Goal: Transaction & Acquisition: Purchase product/service

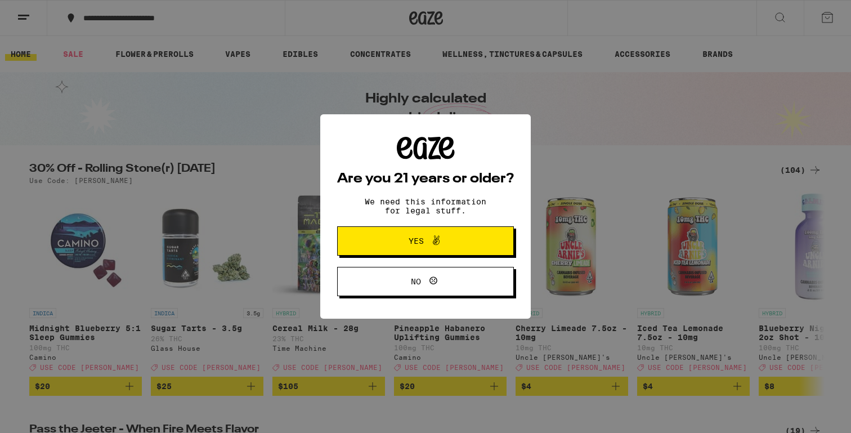
click at [389, 236] on span "Yes" at bounding box center [426, 240] width 86 height 15
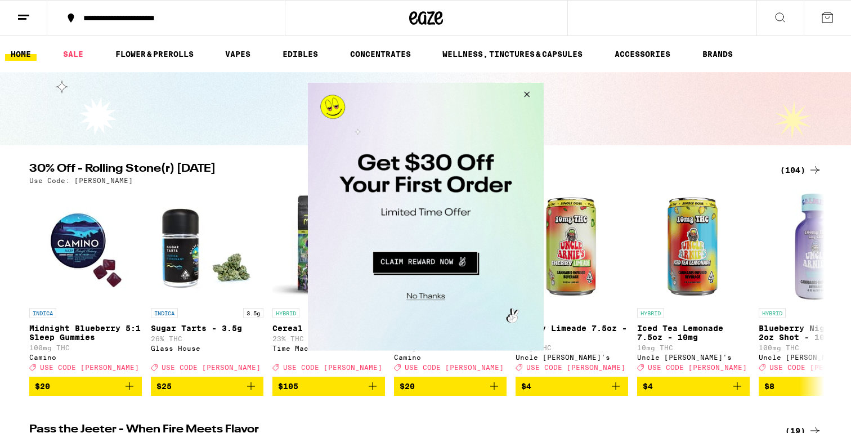
click at [522, 91] on button "Close Modal" at bounding box center [524, 95] width 30 height 27
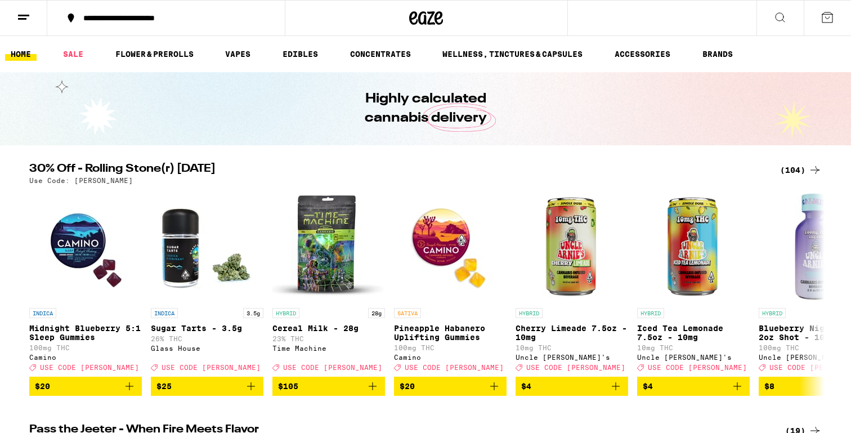
click at [781, 16] on icon at bounding box center [780, 18] width 14 height 14
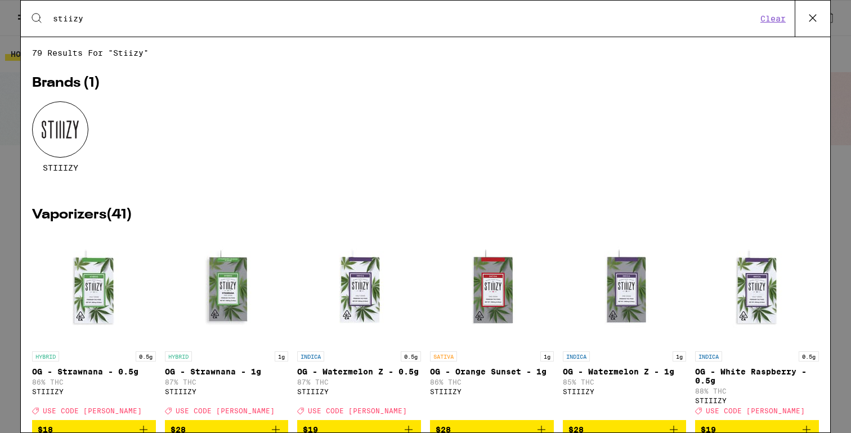
type input "stiizy"
click at [77, 131] on div at bounding box center [60, 129] width 56 height 56
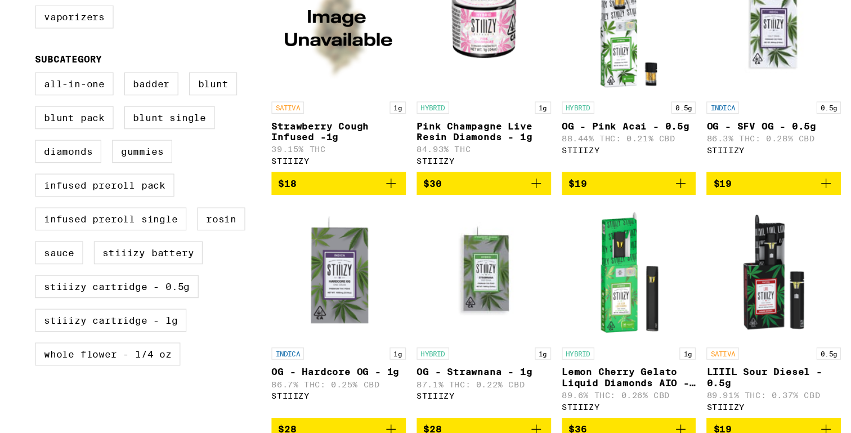
scroll to position [527, 0]
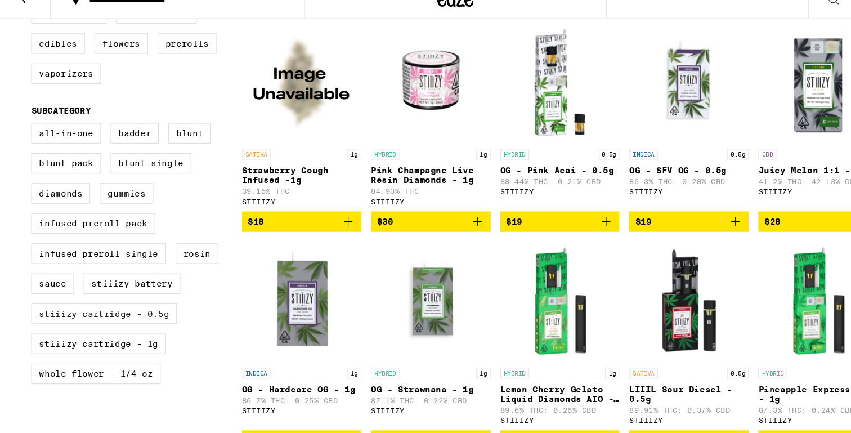
click at [58, 321] on label "STIIIZY Cartridge - 0.5g" at bounding box center [97, 311] width 136 height 19
click at [32, 136] on input "STIIIZY Cartridge - 0.5g" at bounding box center [32, 135] width 1 height 1
checkbox input "true"
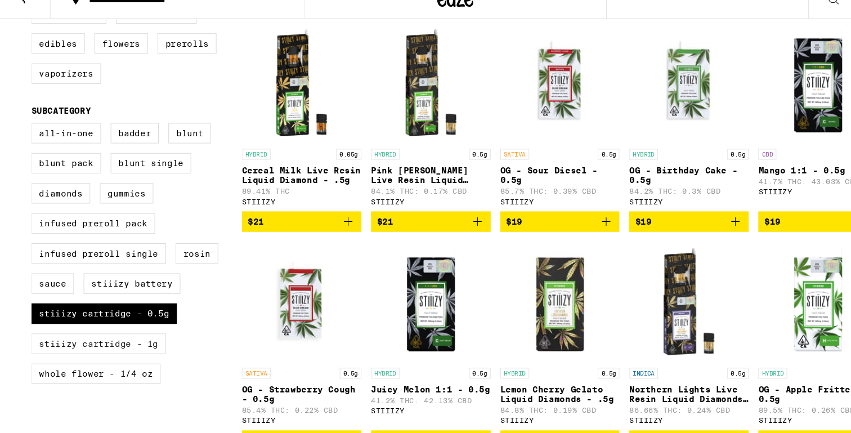
click at [56, 349] on label "STIIIZY Cartridge - 1g" at bounding box center [92, 339] width 126 height 19
click at [32, 136] on input "STIIIZY Cartridge - 1g" at bounding box center [32, 135] width 1 height 1
checkbox input "true"
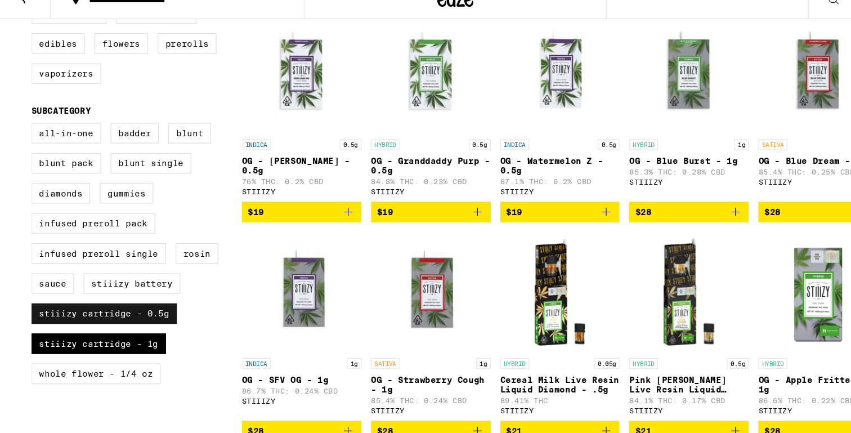
click at [84, 321] on label "STIIIZY Cartridge - 0.5g" at bounding box center [97, 311] width 136 height 19
click at [32, 136] on input "STIIIZY Cartridge - 0.5g" at bounding box center [32, 135] width 1 height 1
checkbox input "false"
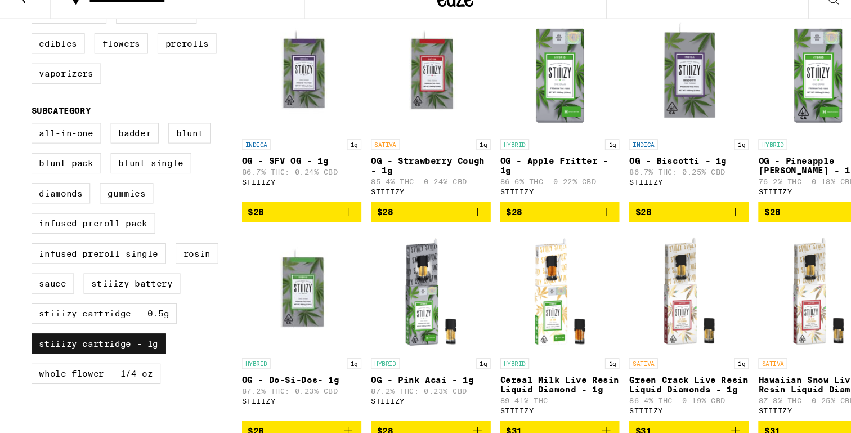
click at [82, 349] on label "STIIIZY Cartridge - 1g" at bounding box center [92, 339] width 126 height 19
click at [32, 136] on input "STIIIZY Cartridge - 1g" at bounding box center [32, 135] width 1 height 1
checkbox input "false"
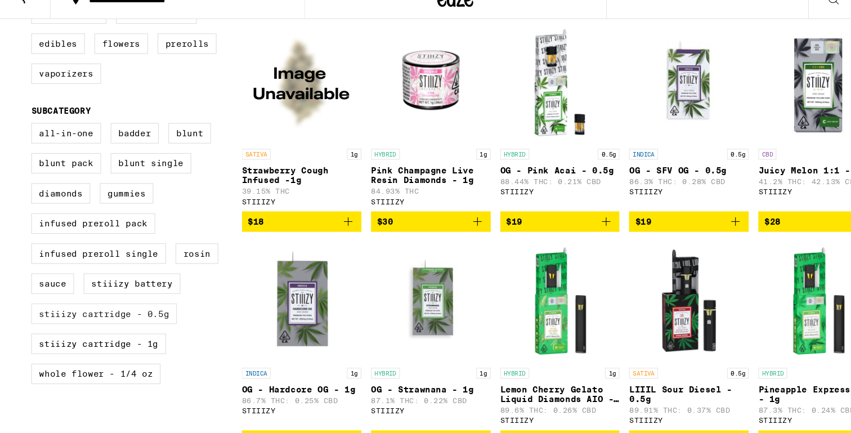
click at [87, 321] on label "STIIIZY Cartridge - 0.5g" at bounding box center [97, 311] width 136 height 19
click at [32, 136] on input "STIIIZY Cartridge - 0.5g" at bounding box center [32, 135] width 1 height 1
checkbox input "true"
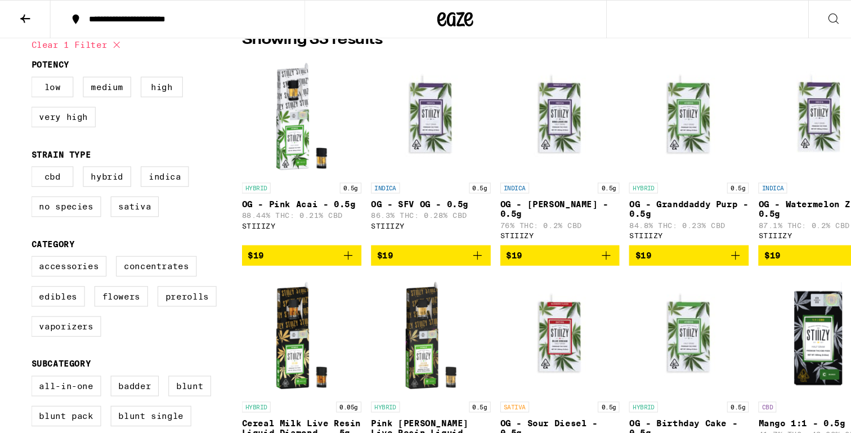
scroll to position [300, 0]
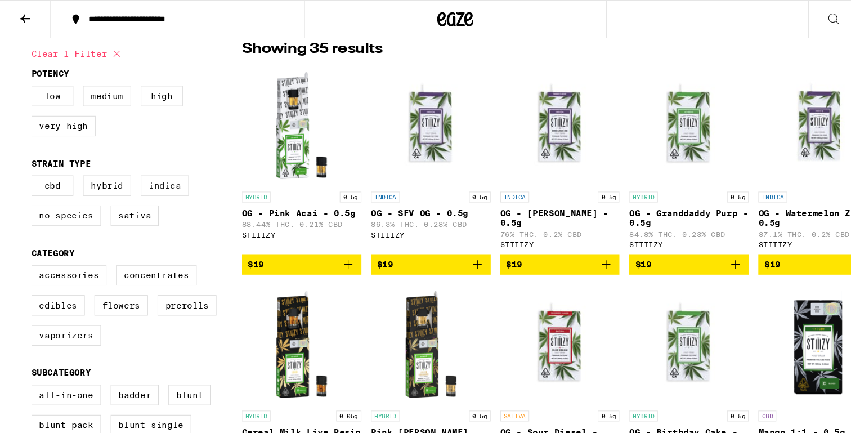
click at [152, 183] on label "Indica" at bounding box center [154, 173] width 45 height 19
click at [32, 167] on input "Indica" at bounding box center [32, 166] width 1 height 1
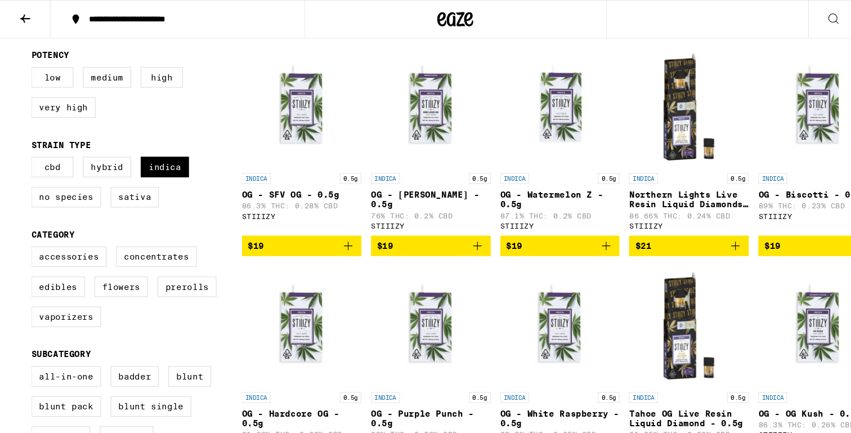
scroll to position [294, 0]
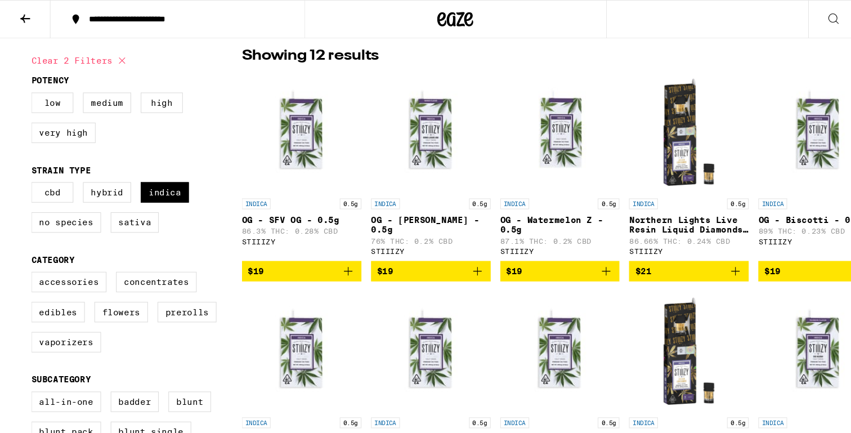
click at [277, 130] on img "Open page for OG - SFV OG - 0.5g from STIIIZY" at bounding box center [282, 124] width 112 height 113
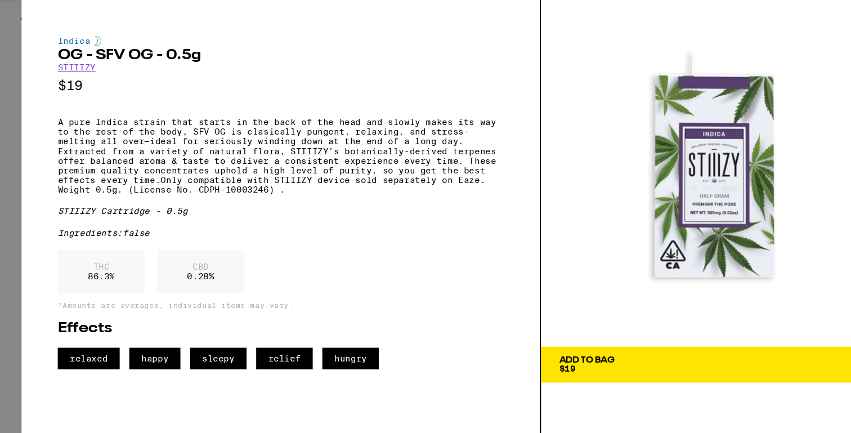
click at [12, 55] on div "Indica OG - SFV OG - 0.5g STIIIZY $19 A pure Indica strain that starts in the b…" at bounding box center [425, 216] width 851 height 433
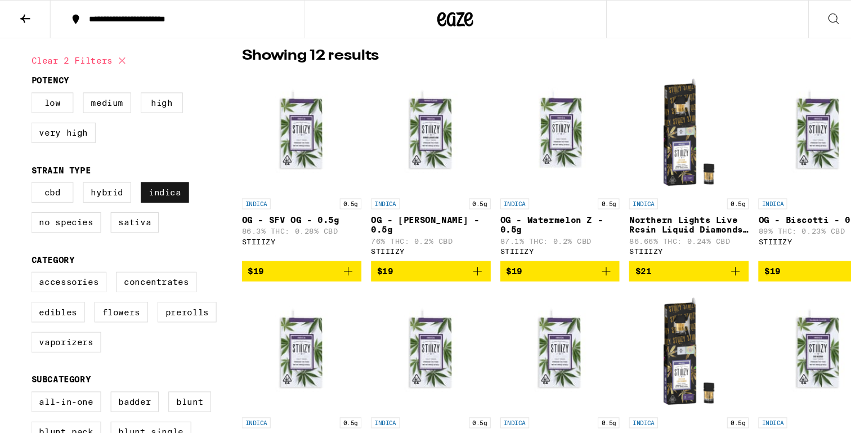
click at [143, 182] on label "Indica" at bounding box center [154, 179] width 45 height 19
click at [32, 173] on input "Indica" at bounding box center [32, 172] width 1 height 1
checkbox input "false"
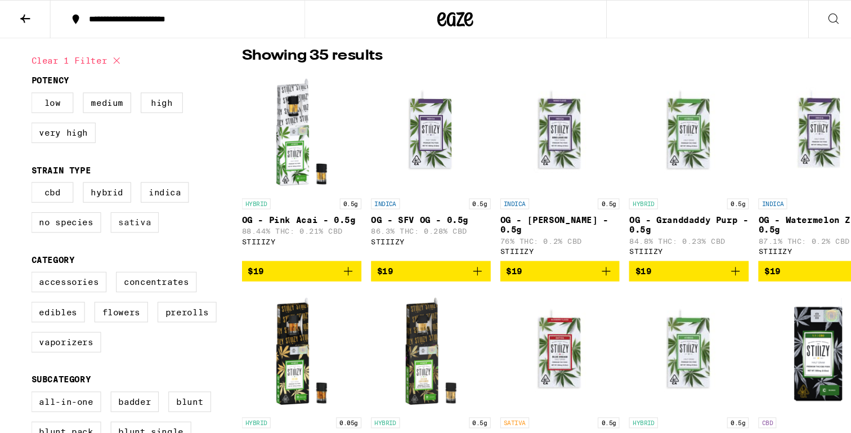
click at [117, 213] on label "Sativa" at bounding box center [126, 208] width 45 height 19
click at [32, 173] on input "Sativa" at bounding box center [32, 172] width 1 height 1
checkbox input "true"
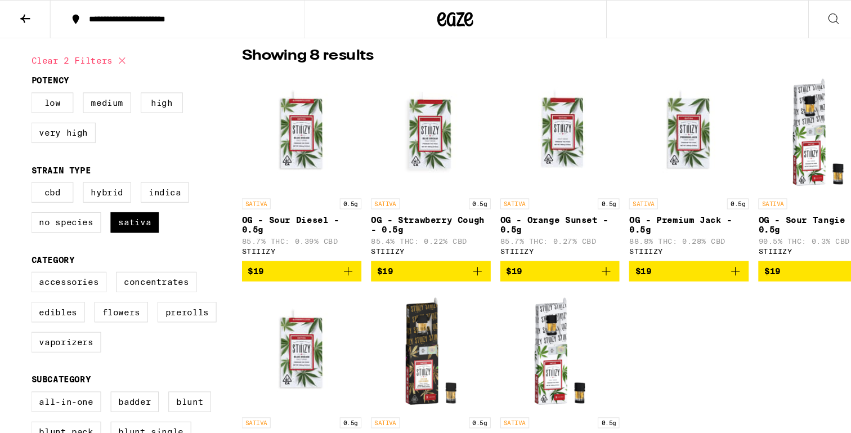
click at [265, 132] on img "Open page for OG - Sour Diesel - 0.5g from STIIIZY" at bounding box center [282, 124] width 112 height 113
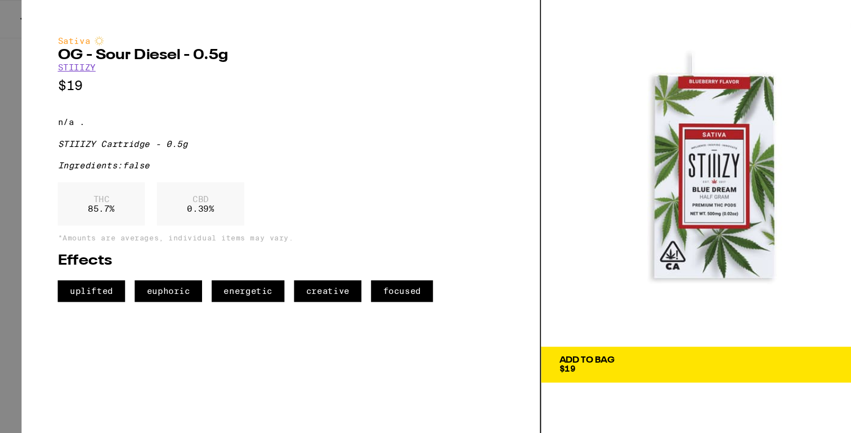
click at [14, 125] on div "Sativa OG - Sour Diesel - 0.5g STIIIZY $19 n/a . STIIIZY Cartridge - 0.5g Ingre…" at bounding box center [425, 216] width 851 height 433
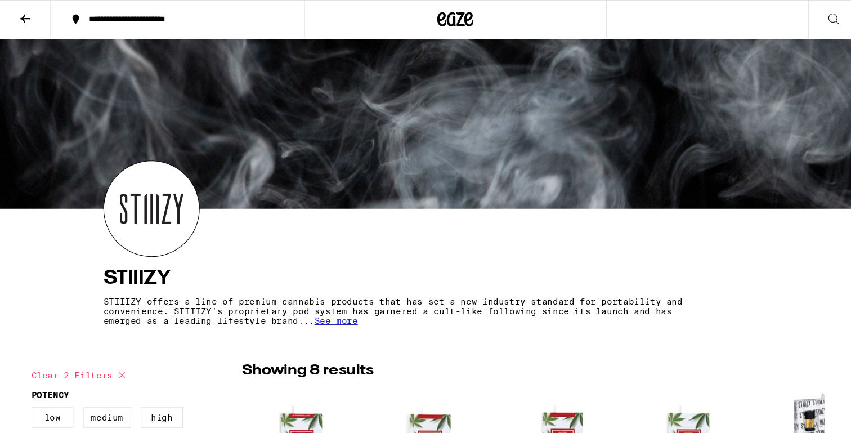
click at [22, 19] on icon at bounding box center [23, 18] width 9 height 8
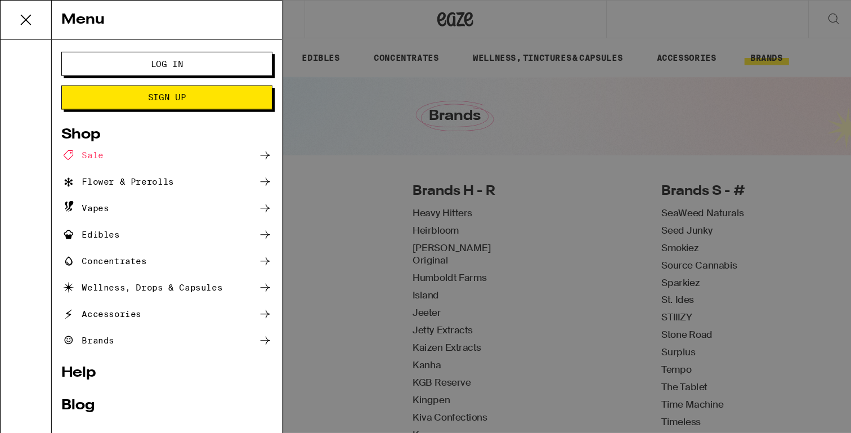
click at [138, 61] on span "Log In" at bounding box center [156, 60] width 106 height 8
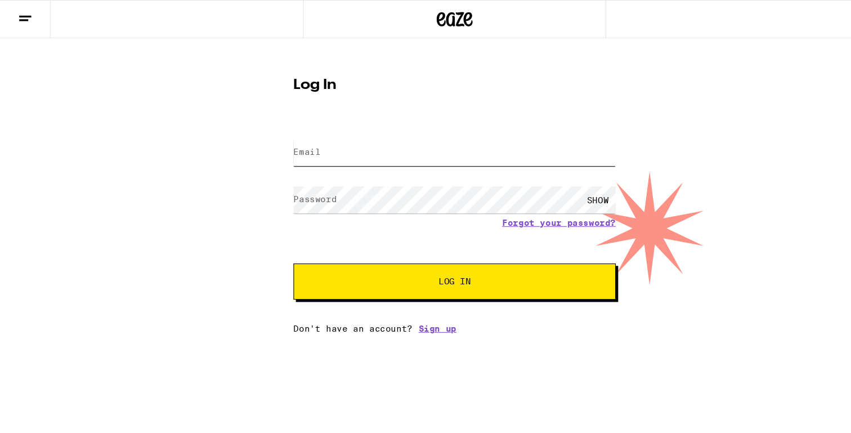
type input "[EMAIL_ADDRESS][DOMAIN_NAME]"
click at [314, 141] on input "[EMAIL_ADDRESS][DOMAIN_NAME]" at bounding box center [426, 142] width 302 height 25
click at [324, 260] on button "Log In" at bounding box center [426, 263] width 302 height 34
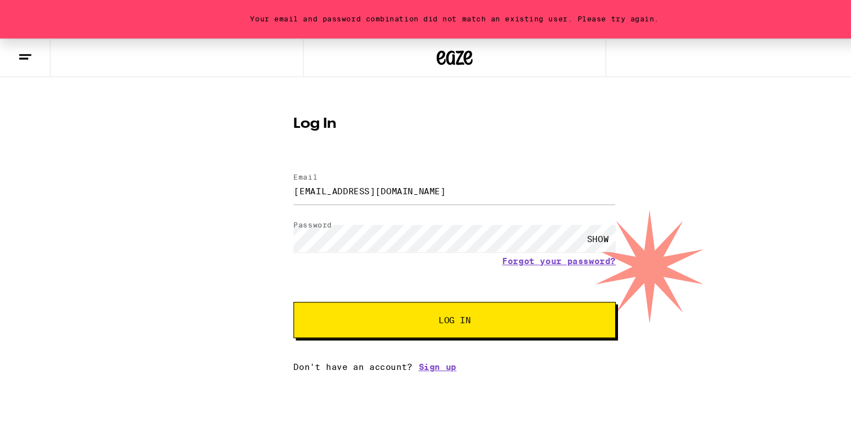
click at [556, 223] on div "SHOW" at bounding box center [559, 222] width 34 height 25
click at [275, 282] on button "Log In" at bounding box center [426, 299] width 302 height 34
click at [364, 294] on button "Log In" at bounding box center [426, 299] width 302 height 34
click at [296, 300] on button "Log In" at bounding box center [426, 299] width 302 height 34
